Goal: Find specific page/section: Find specific page/section

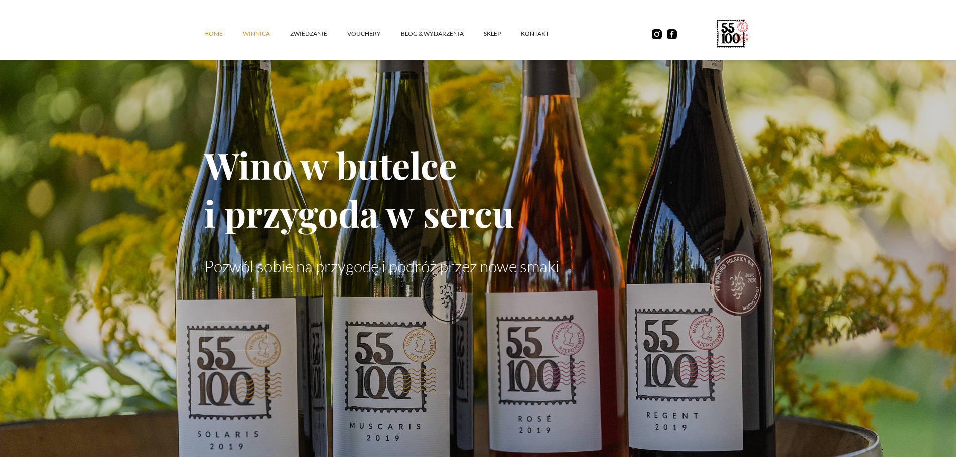
click at [251, 30] on link "winnica" at bounding box center [266, 34] width 47 height 30
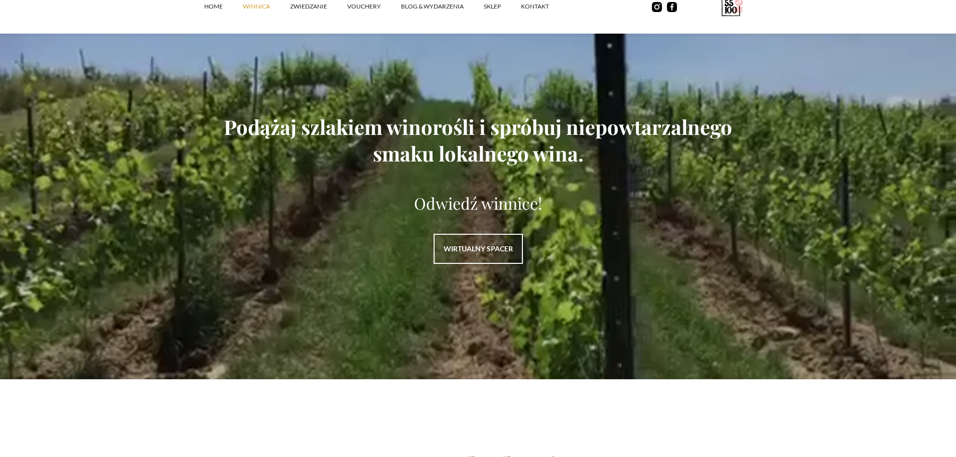
scroll to position [1354, 0]
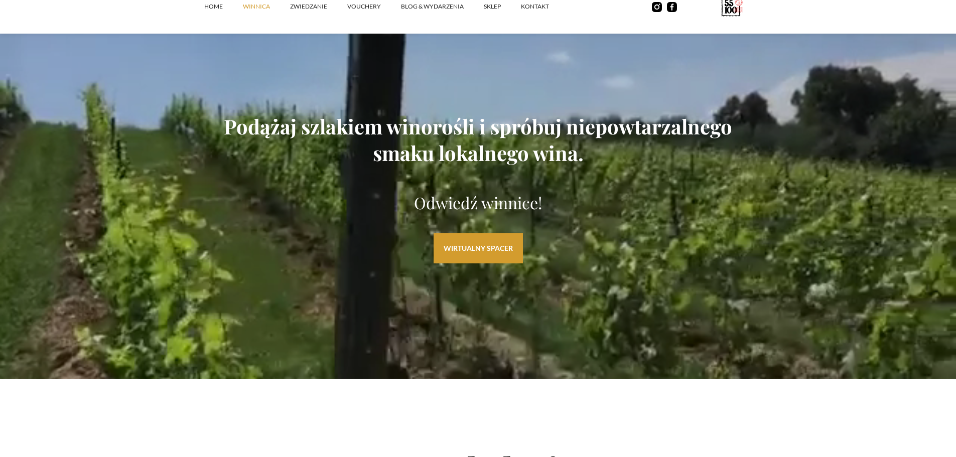
click at [503, 252] on link "WIRTUALNY SPACER" at bounding box center [477, 248] width 89 height 30
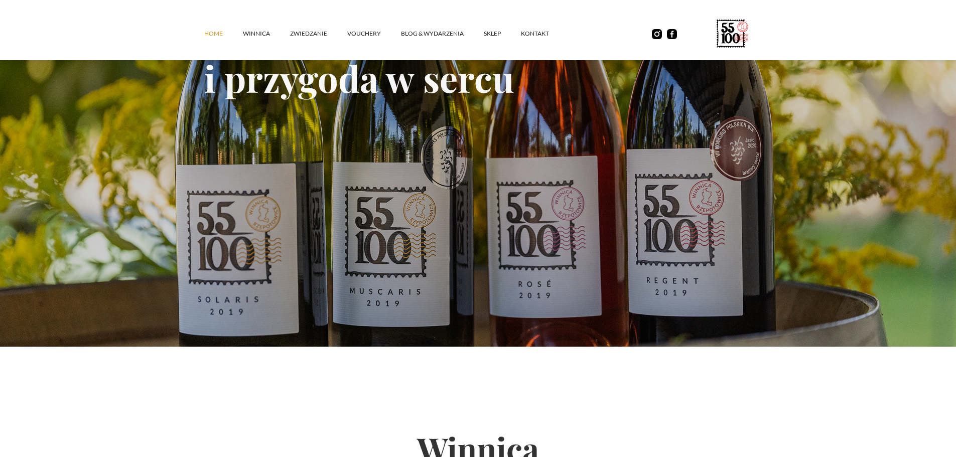
scroll to position [150, 0]
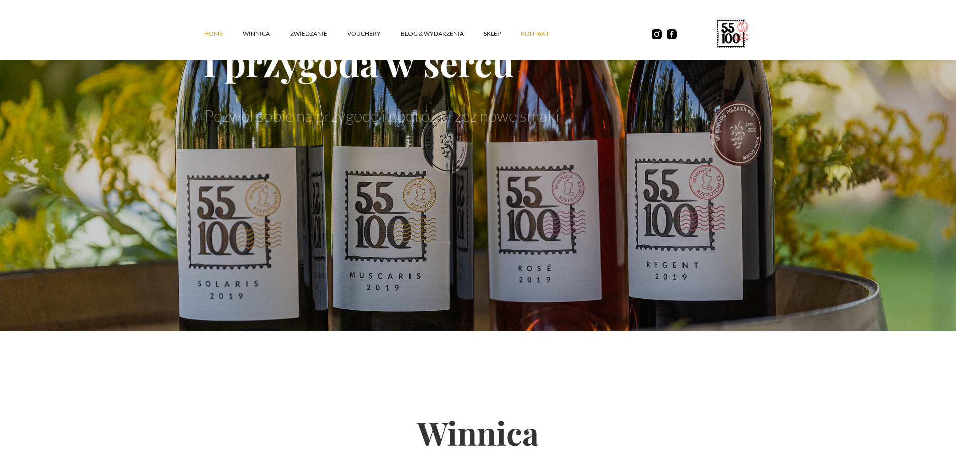
click at [541, 31] on link "kontakt" at bounding box center [545, 34] width 48 height 30
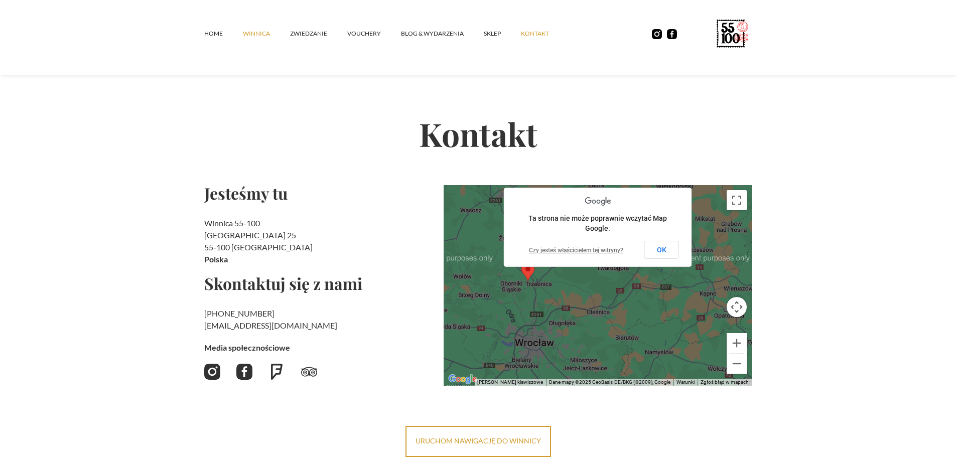
click at [261, 34] on link "winnica" at bounding box center [266, 34] width 47 height 30
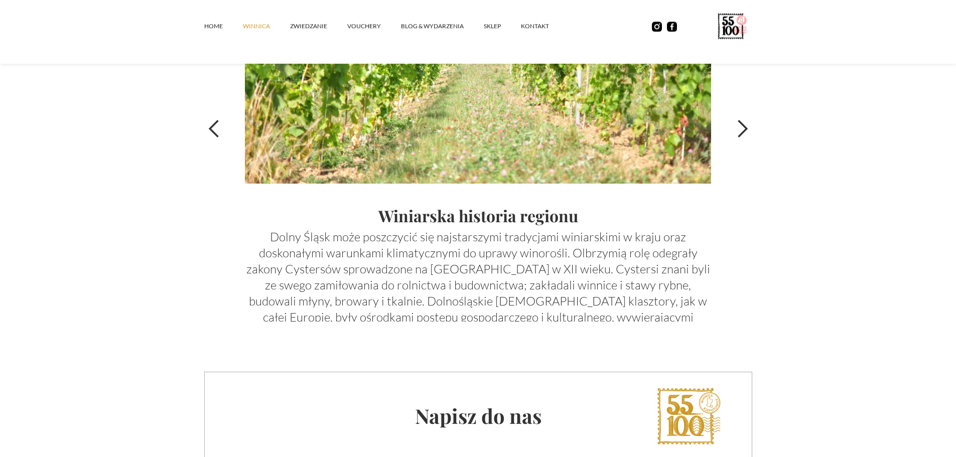
scroll to position [3309, 0]
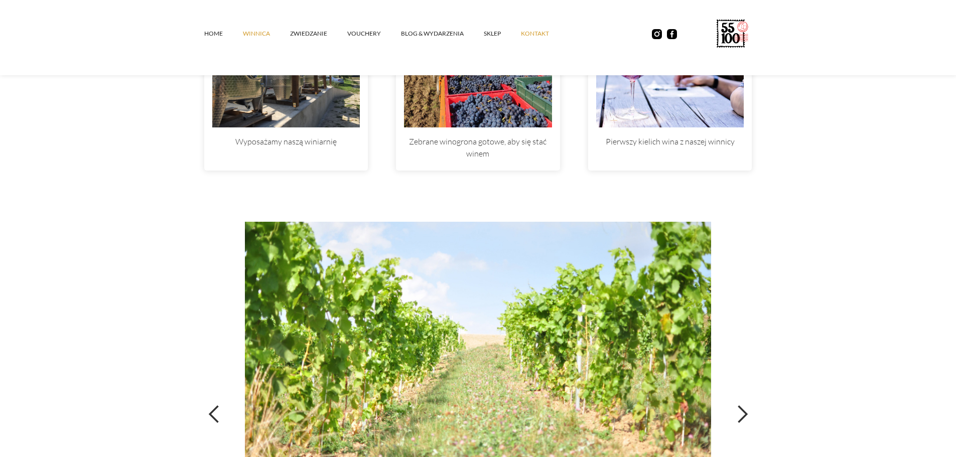
click at [540, 35] on link "kontakt" at bounding box center [545, 34] width 48 height 30
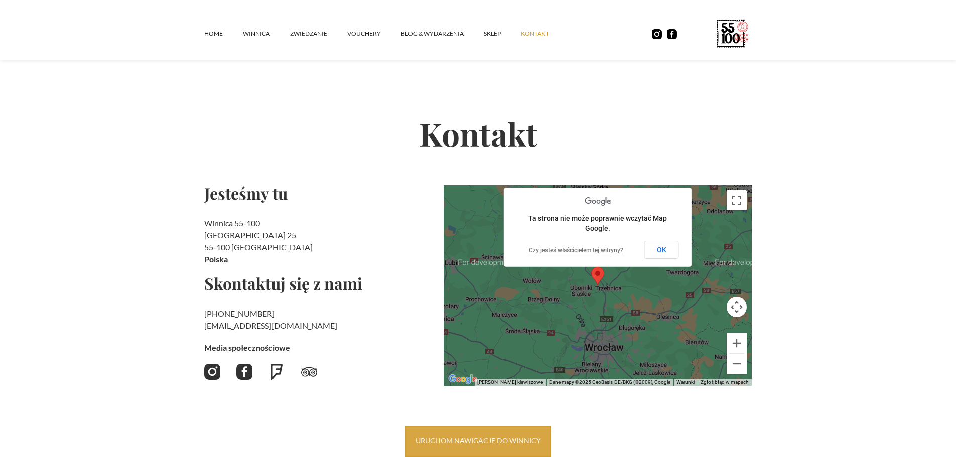
click at [473, 435] on link "uruchom nawigację do winnicy" at bounding box center [477, 441] width 145 height 31
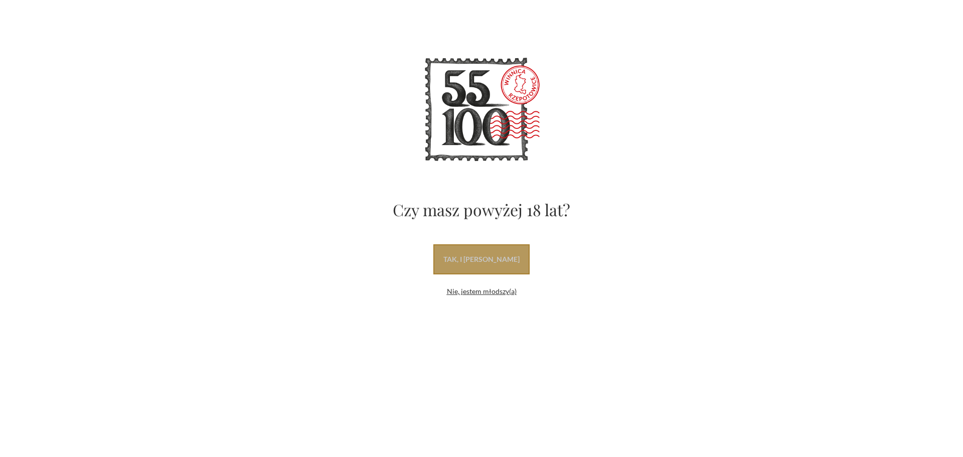
click at [496, 258] on link "tak, i [PERSON_NAME]" at bounding box center [481, 259] width 96 height 30
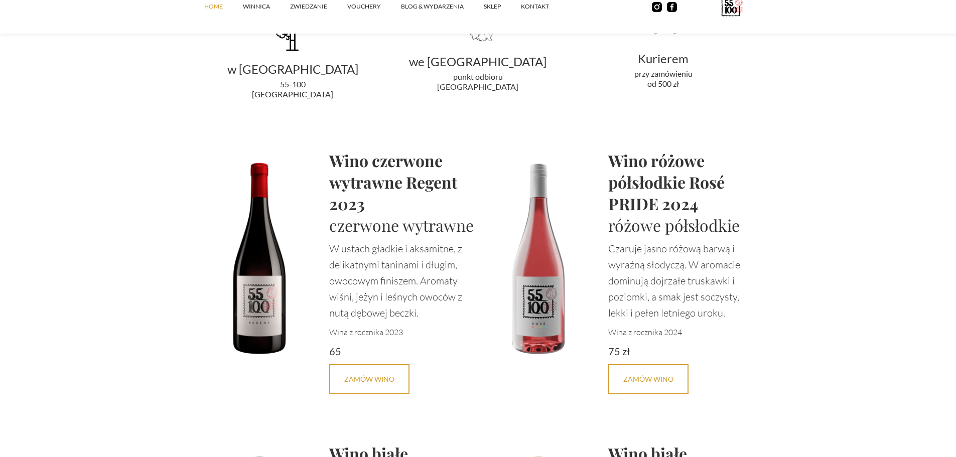
scroll to position [2107, 0]
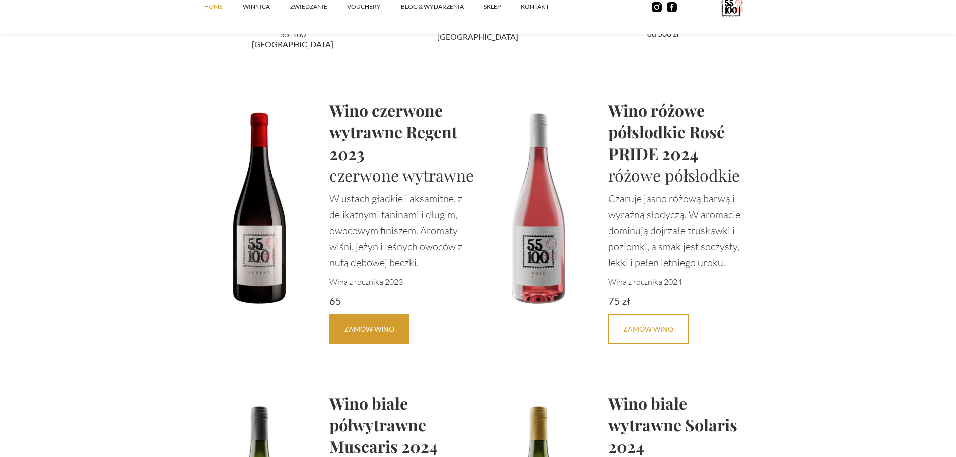
click at [384, 331] on link "Zamów Wino" at bounding box center [369, 329] width 80 height 30
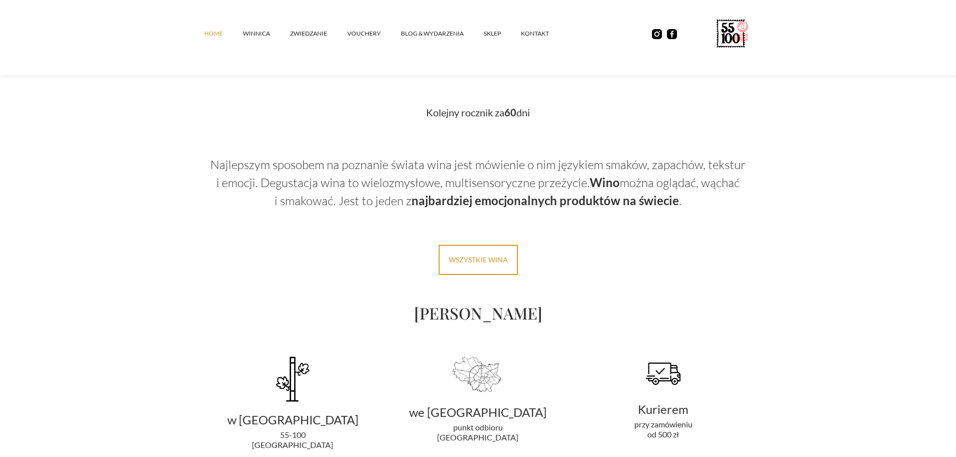
scroll to position [1705, 0]
click at [490, 31] on link "SKLEP" at bounding box center [502, 34] width 37 height 30
